Goal: Task Accomplishment & Management: Use online tool/utility

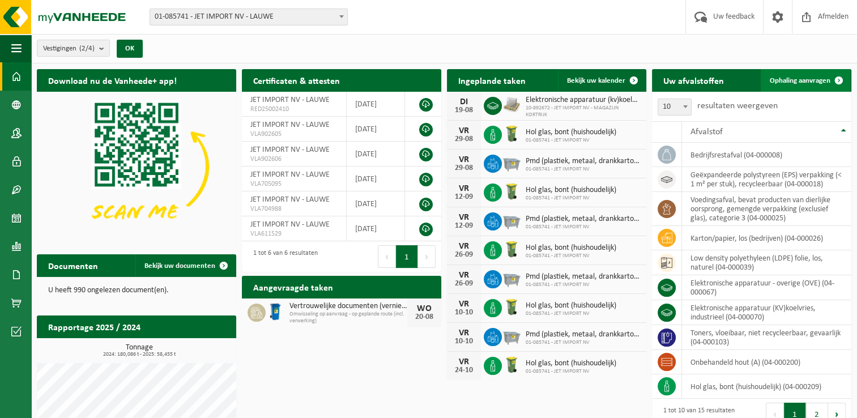
click at [794, 80] on span "Ophaling aanvragen" at bounding box center [800, 80] width 61 height 7
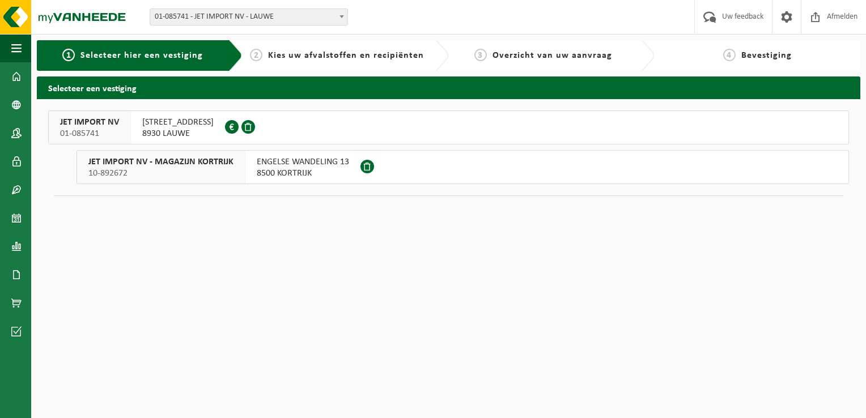
click at [180, 130] on span "8930 LAUWE" at bounding box center [177, 133] width 71 height 11
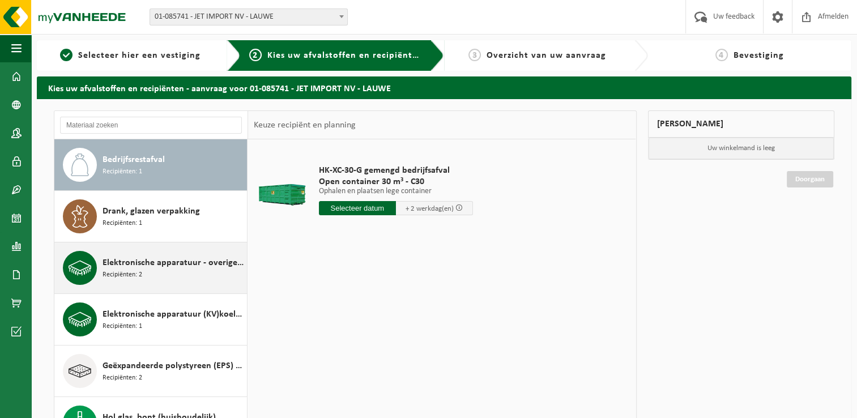
click at [168, 274] on div "Elektronische apparatuur - overige (OVE) Recipiënten: 2" at bounding box center [174, 268] width 142 height 34
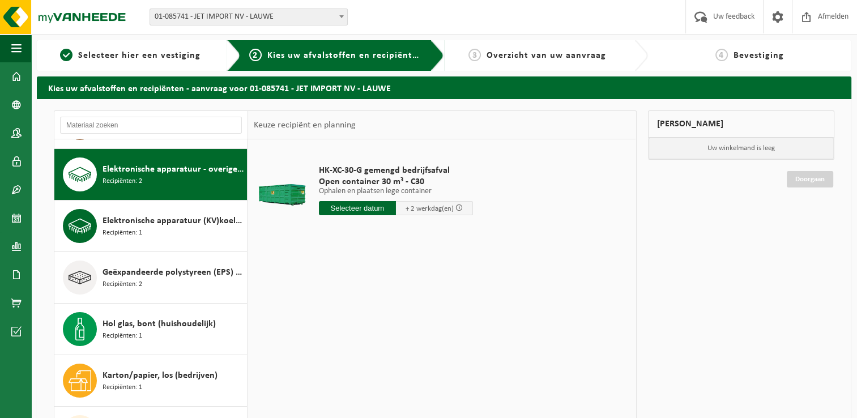
scroll to position [103, 0]
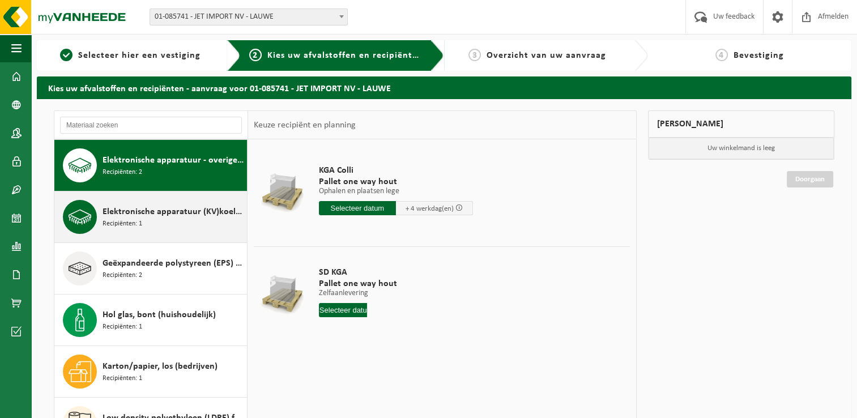
click at [165, 218] on div "Elektronische apparatuur (KV)koelvries, industrieel Recipiënten: 1" at bounding box center [174, 217] width 142 height 34
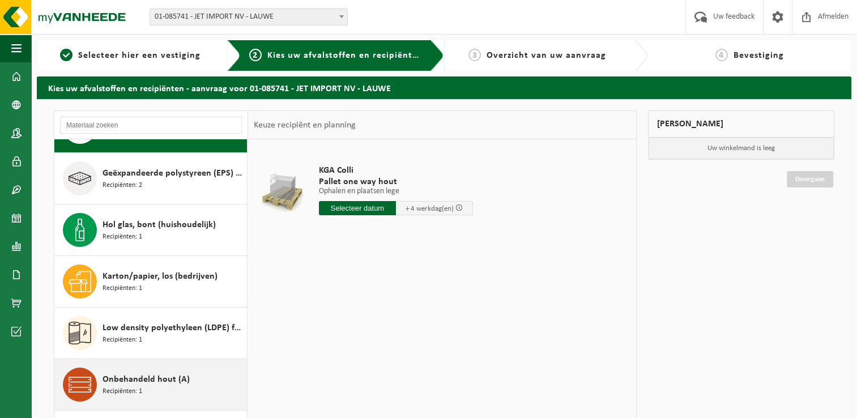
scroll to position [45, 0]
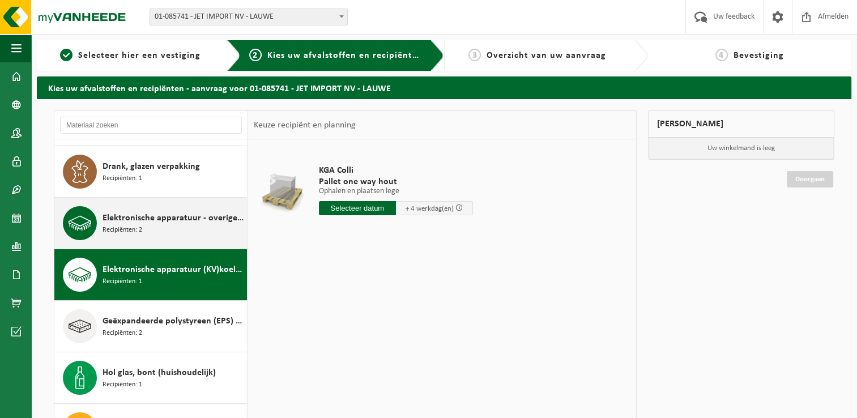
click at [147, 220] on span "Elektronische apparatuur - overige (OVE)" at bounding box center [174, 218] width 142 height 14
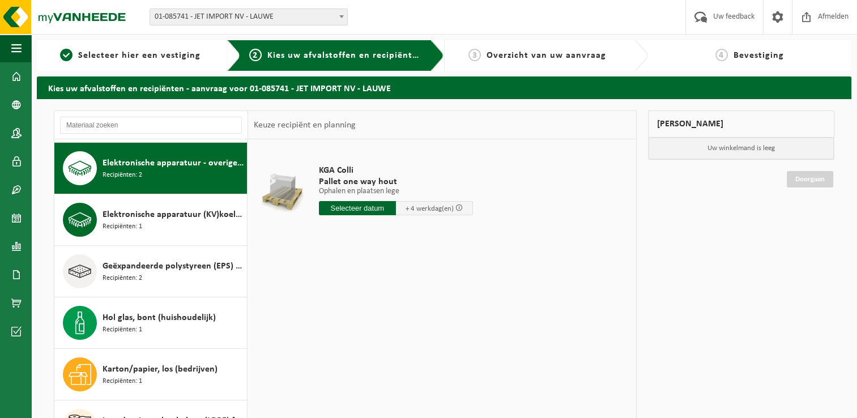
scroll to position [103, 0]
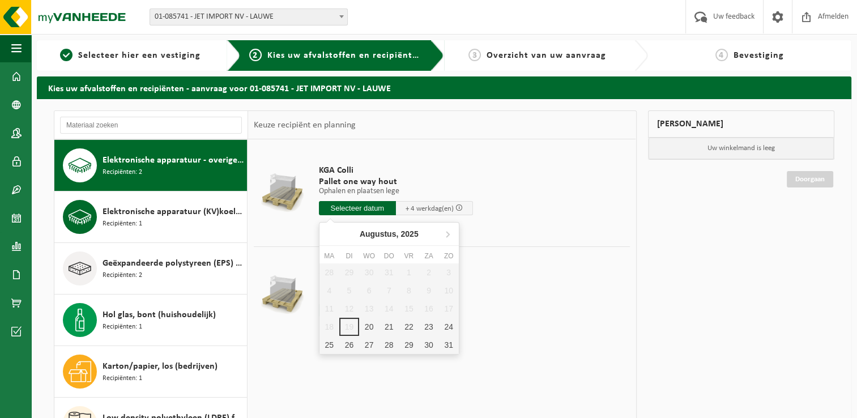
click at [358, 206] on input "text" at bounding box center [357, 208] width 77 height 14
click at [542, 311] on td "SD KGA Pallet one way hout Zelfaanlevering Zelfaanlevering Zelfaanlevering 1 Aa…" at bounding box center [470, 294] width 320 height 96
